Goal: Information Seeking & Learning: Check status

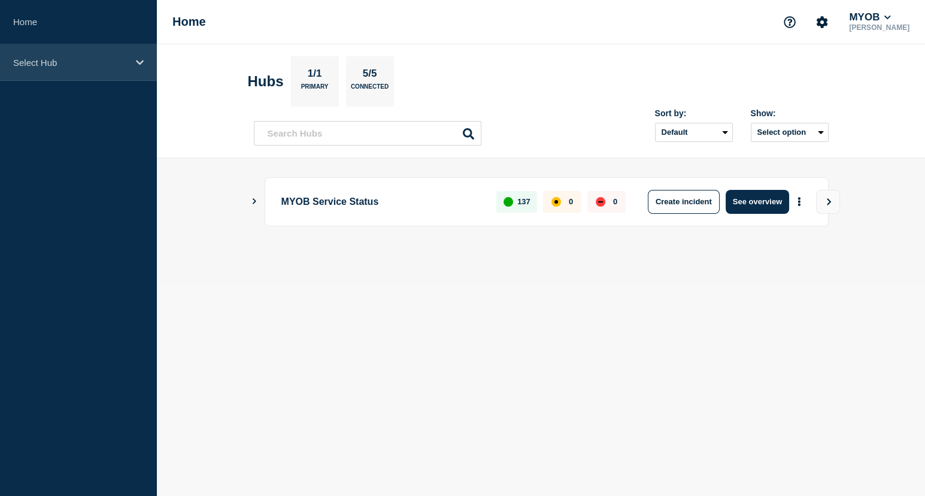
click at [146, 54] on div "Select Hub" at bounding box center [78, 62] width 157 height 37
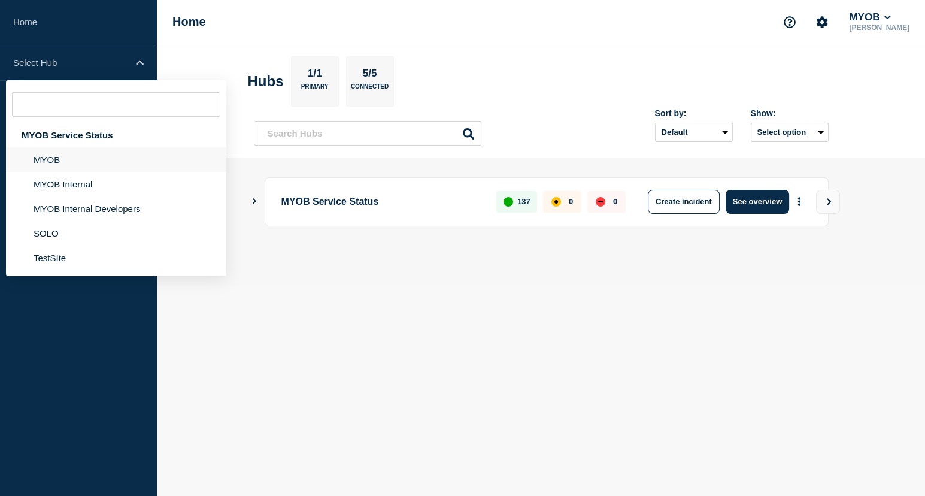
click at [107, 166] on li "MYOB" at bounding box center [116, 159] width 220 height 25
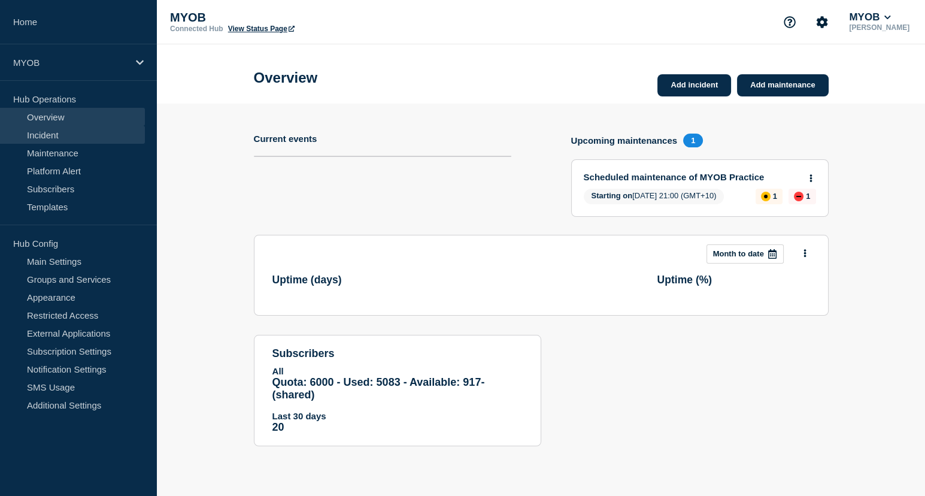
click at [52, 141] on link "Incident" at bounding box center [72, 135] width 145 height 18
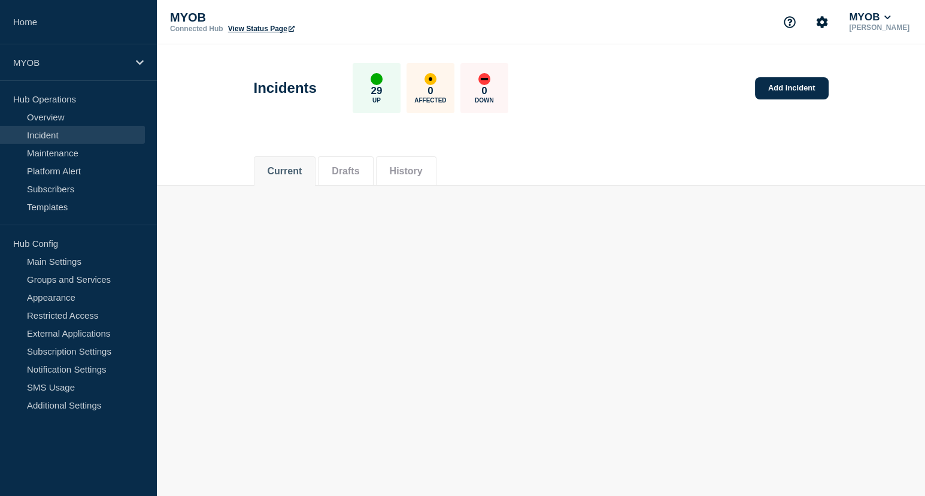
click at [425, 159] on li "History" at bounding box center [406, 170] width 60 height 29
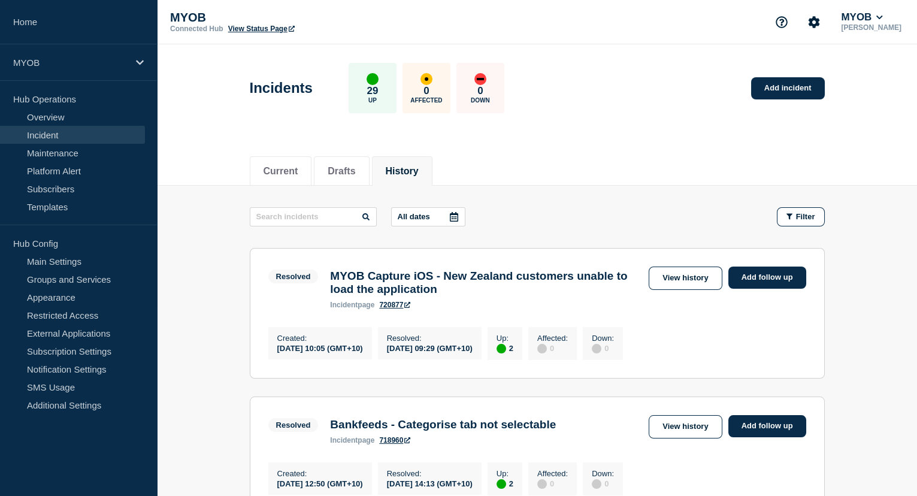
click at [459, 214] on icon at bounding box center [454, 217] width 10 height 10
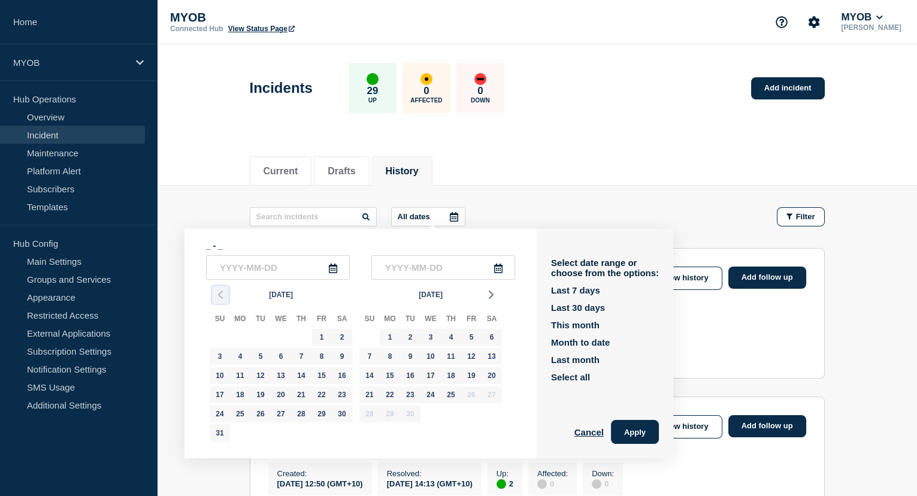
click at [217, 290] on icon "button" at bounding box center [220, 294] width 14 height 14
click at [305, 415] on div "31" at bounding box center [301, 413] width 17 height 17
type input "2025-07-31"
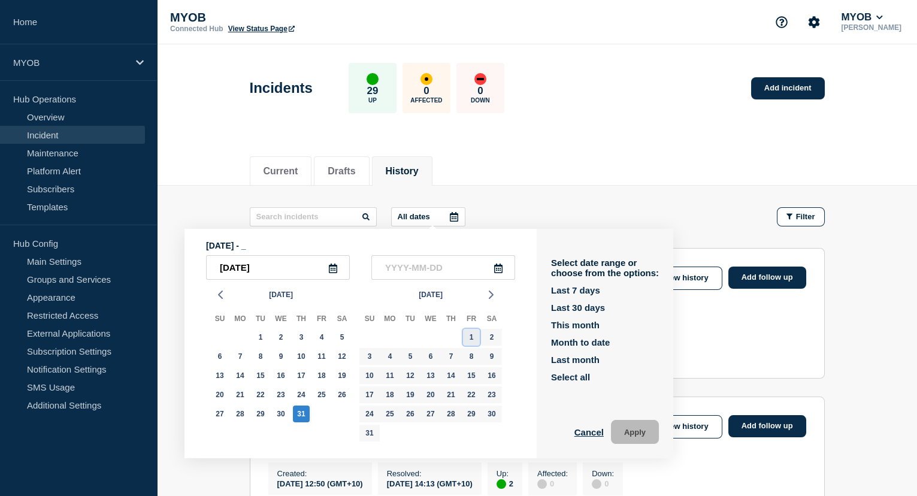
click at [469, 338] on div "1" at bounding box center [471, 337] width 17 height 17
type input "2025-08-01"
click at [641, 428] on button "Apply" at bounding box center [635, 432] width 48 height 24
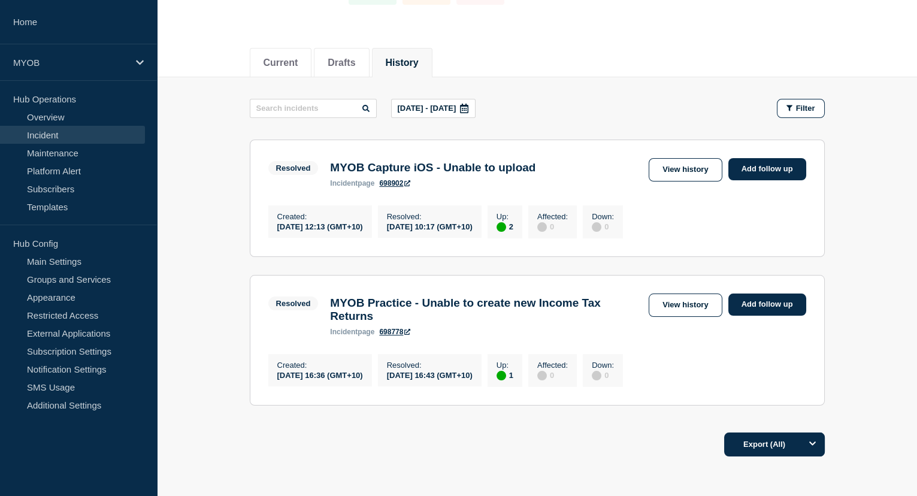
scroll to position [80, 0]
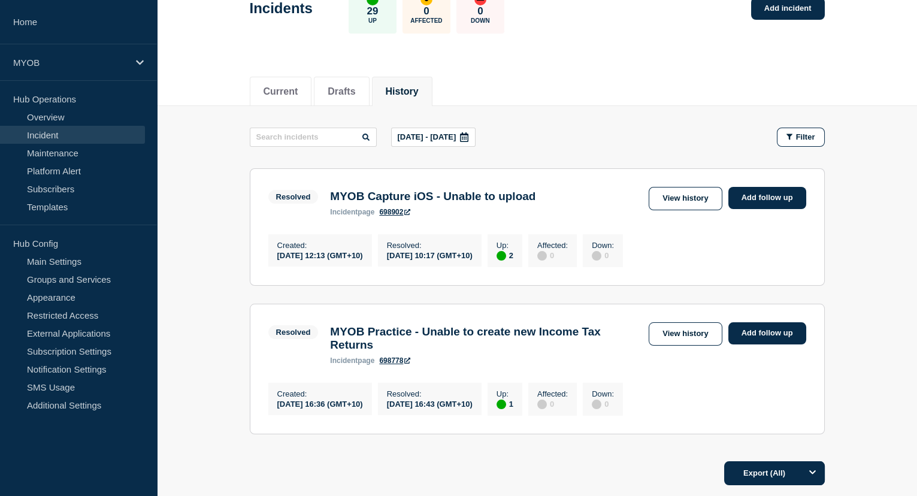
click at [469, 132] on icon at bounding box center [464, 137] width 10 height 10
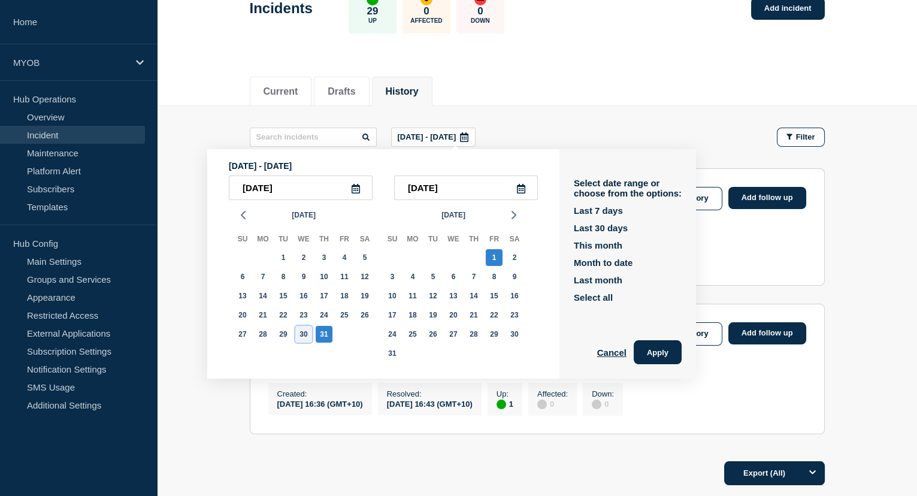
click at [307, 332] on div "30" at bounding box center [303, 334] width 17 height 17
type input "2025-07-30"
click at [325, 335] on div "31" at bounding box center [324, 334] width 17 height 17
type input "2025-07-31"
click at [676, 350] on button "Apply" at bounding box center [658, 352] width 48 height 24
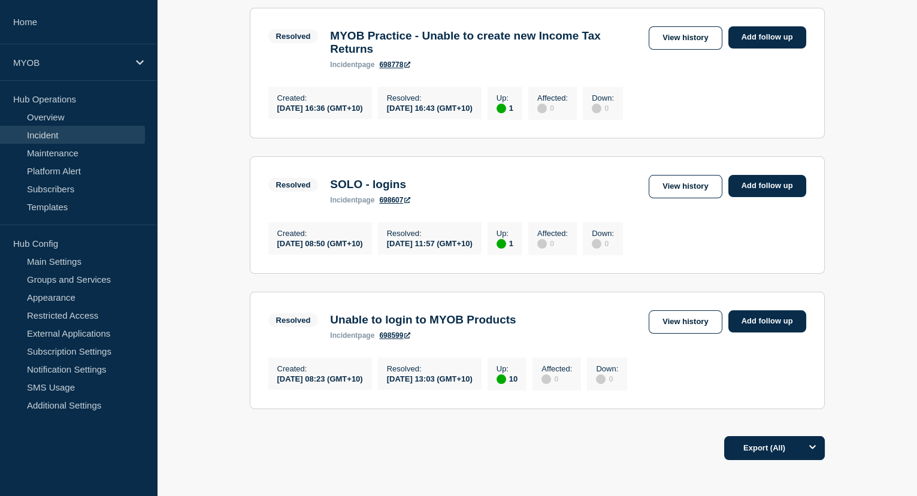
scroll to position [243, 0]
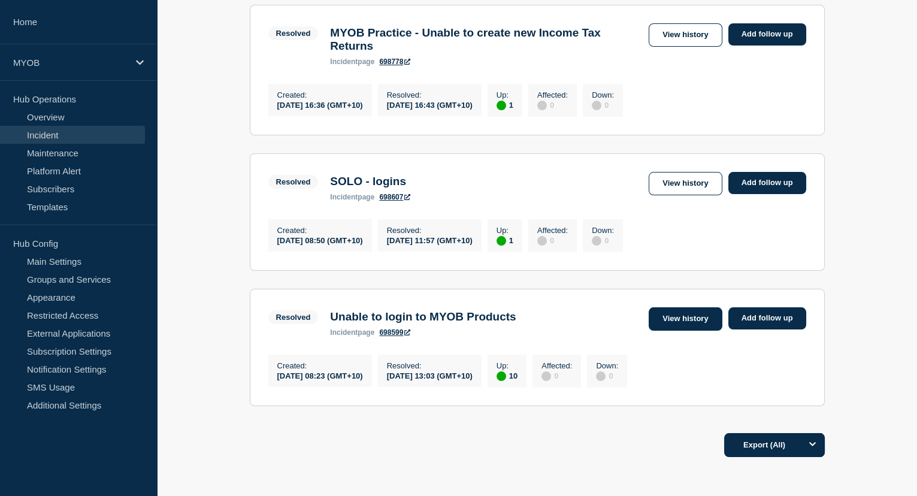
click at [704, 329] on link "View history" at bounding box center [685, 318] width 73 height 23
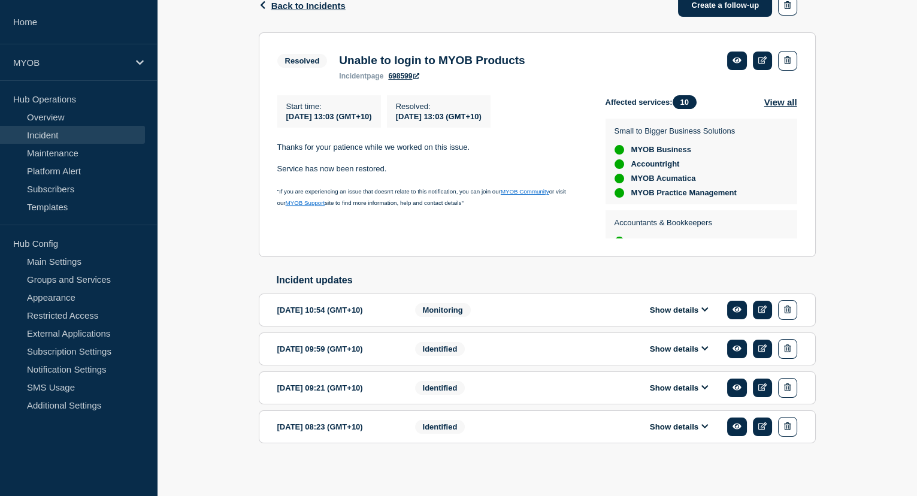
scroll to position [210, 0]
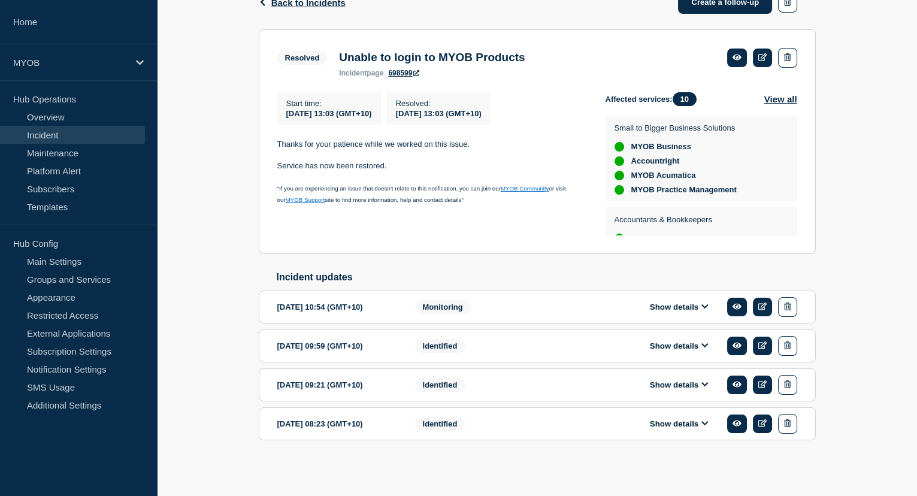
click at [514, 416] on div "Identified" at bounding box center [488, 424] width 146 height 20
click at [325, 428] on div "2025-07-30 08:23 (GMT+10)" at bounding box center [337, 424] width 120 height 20
drag, startPoint x: 679, startPoint y: 425, endPoint x: 647, endPoint y: 421, distance: 31.4
click at [677, 425] on button "Show details" at bounding box center [679, 424] width 66 height 10
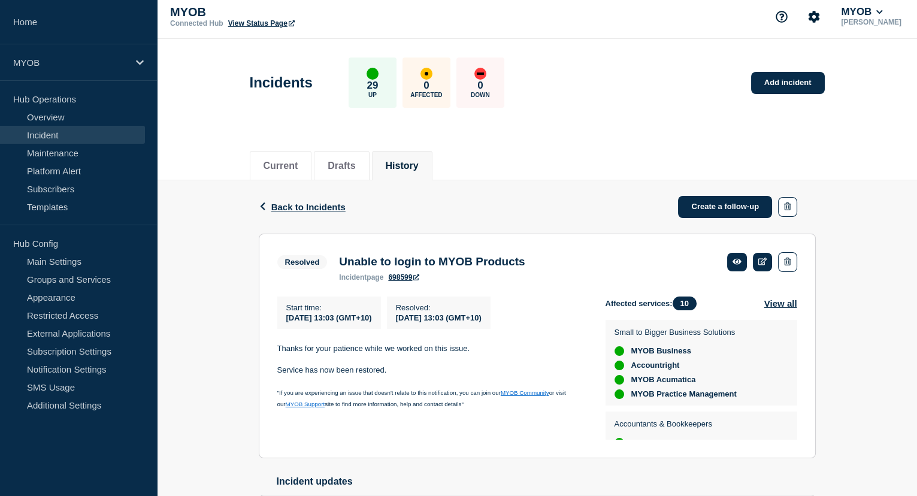
scroll to position [0, 0]
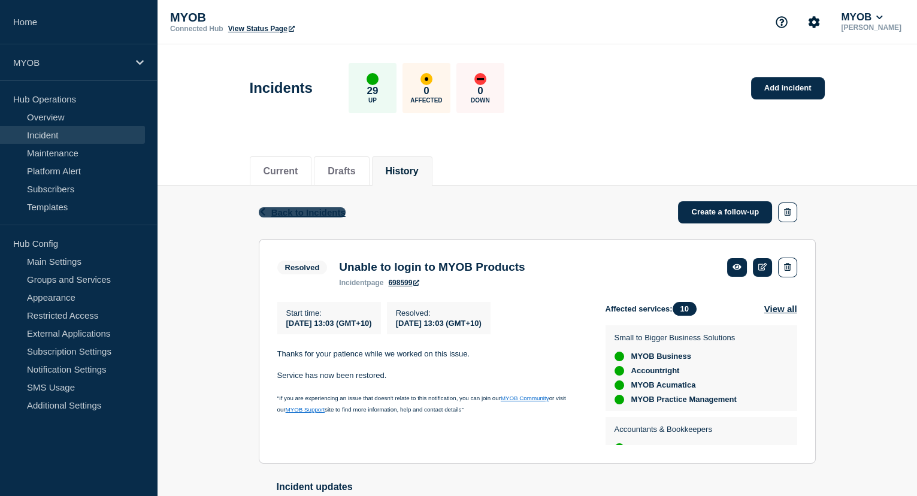
click at [317, 211] on span "Back to Incidents" at bounding box center [308, 212] width 74 height 10
